Goal: Information Seeking & Learning: Learn about a topic

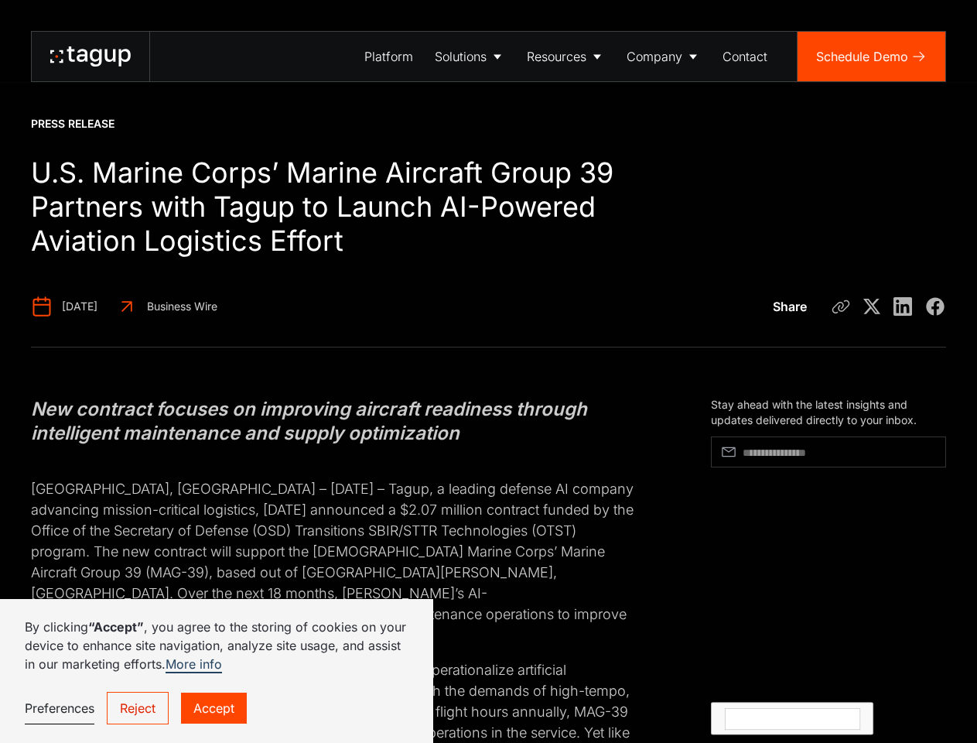
click at [470, 56] on div "Solutions" at bounding box center [461, 56] width 52 height 19
click at [566, 56] on div "Resources" at bounding box center [557, 56] width 60 height 19
click at [664, 56] on div "Company" at bounding box center [655, 56] width 56 height 19
click at [841, 306] on icon at bounding box center [841, 306] width 19 height 19
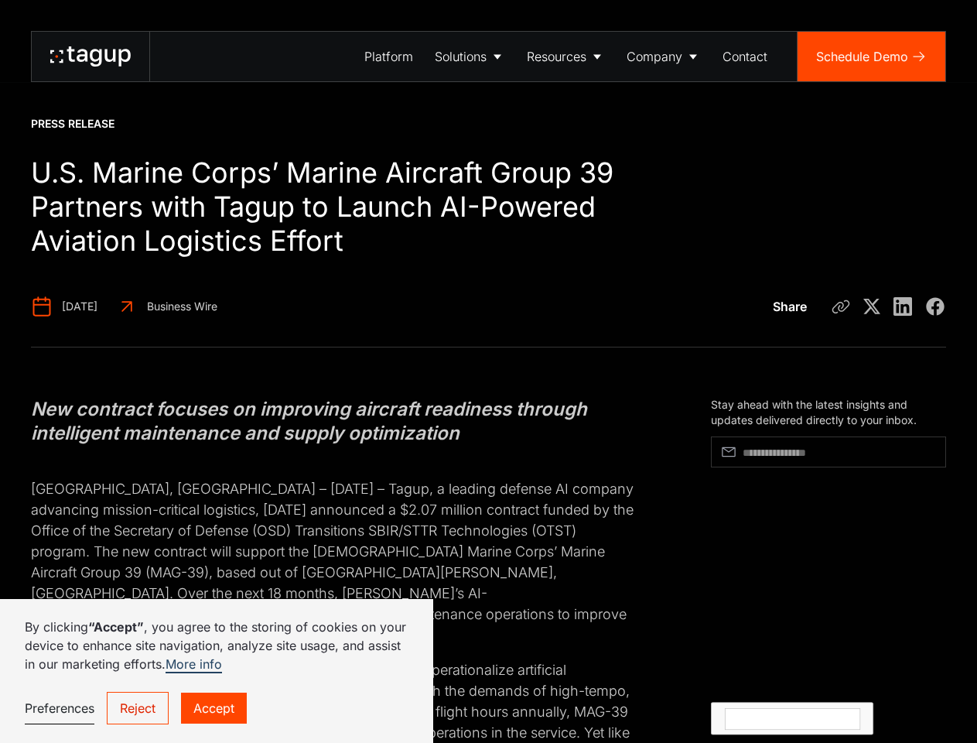
click at [59, 708] on link "Preferences" at bounding box center [60, 708] width 70 height 32
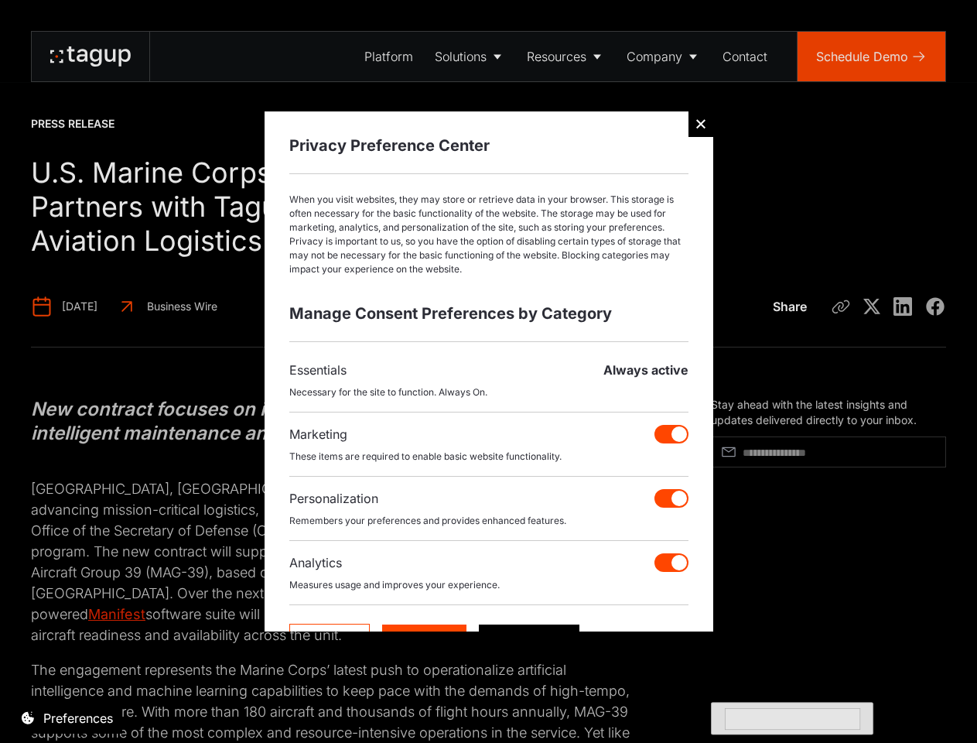
click at [137, 708] on div at bounding box center [488, 371] width 977 height 743
click at [213, 708] on div at bounding box center [488, 371] width 977 height 743
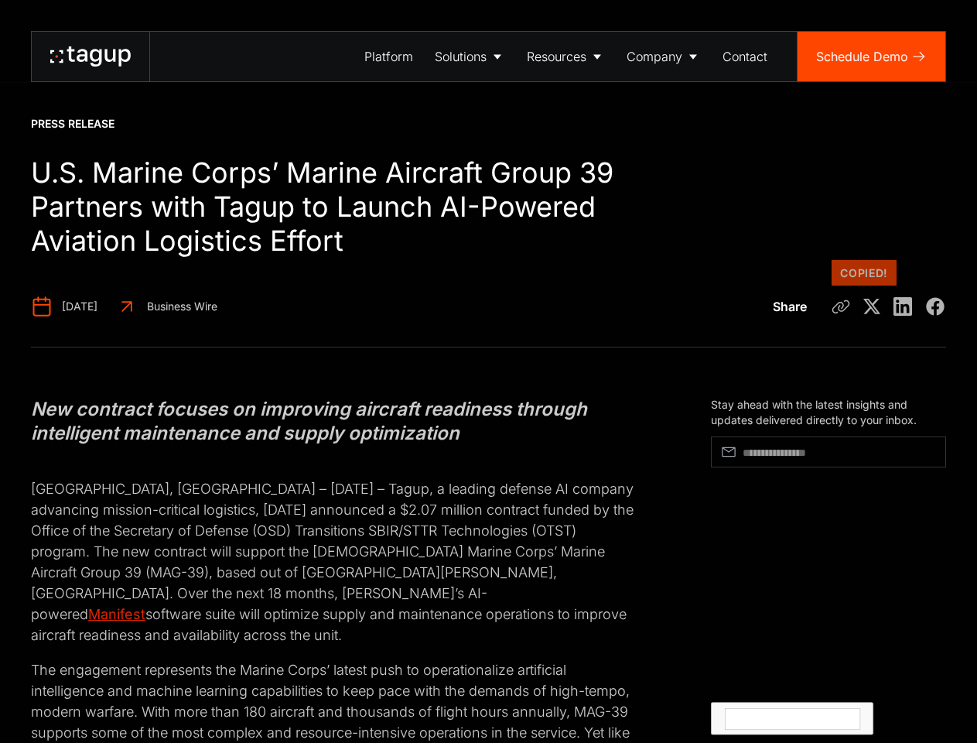
click at [793, 603] on div at bounding box center [488, 371] width 977 height 743
